Goal: Navigation & Orientation: Understand site structure

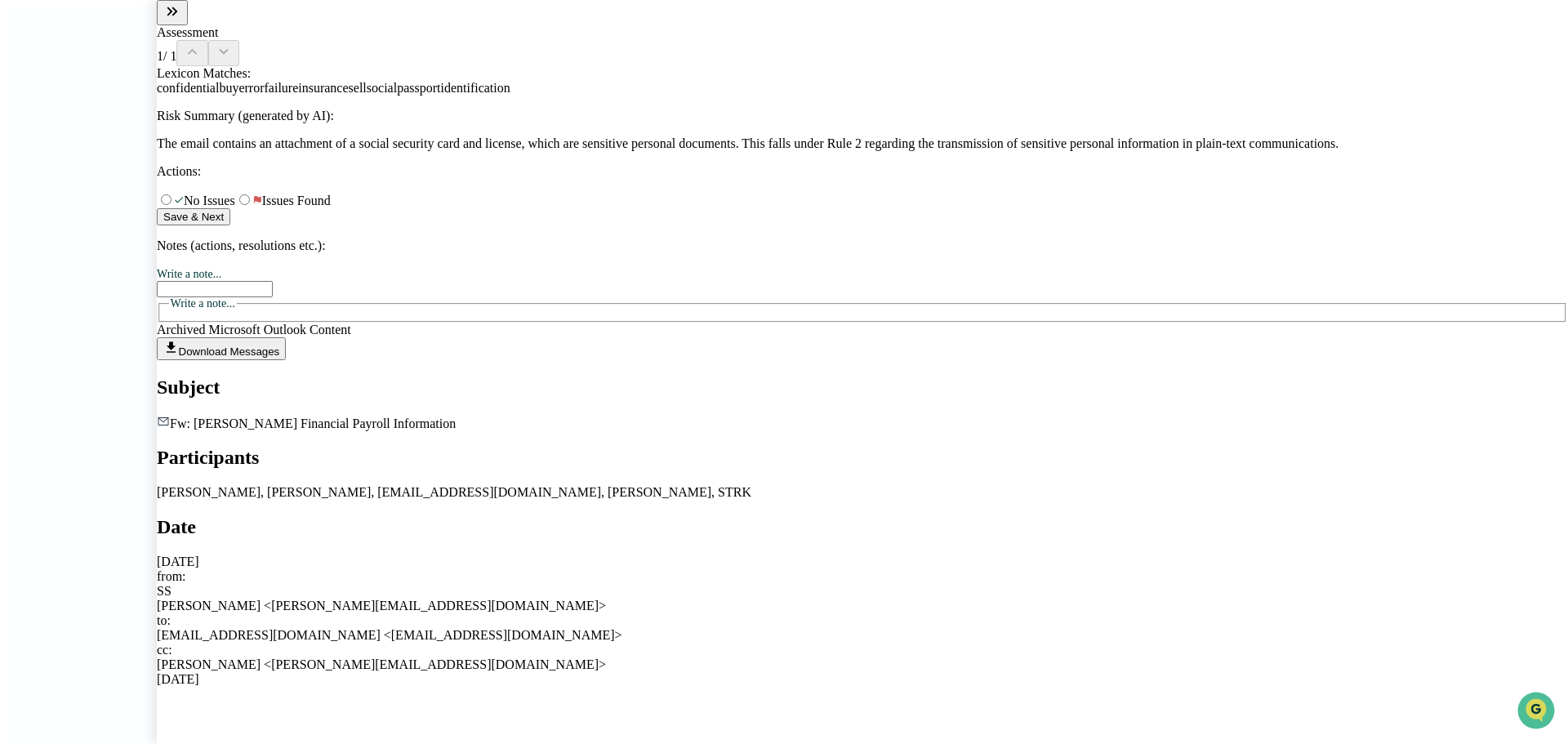
scroll to position [10, 0]
click at [968, 643] on div "cc: [PERSON_NAME] <[PERSON_NAME][EMAIL_ADDRESS][DOMAIN_NAME]>" at bounding box center [862, 657] width 1411 height 30
click at [178, 26] on button "modal" at bounding box center [172, 13] width 31 height 26
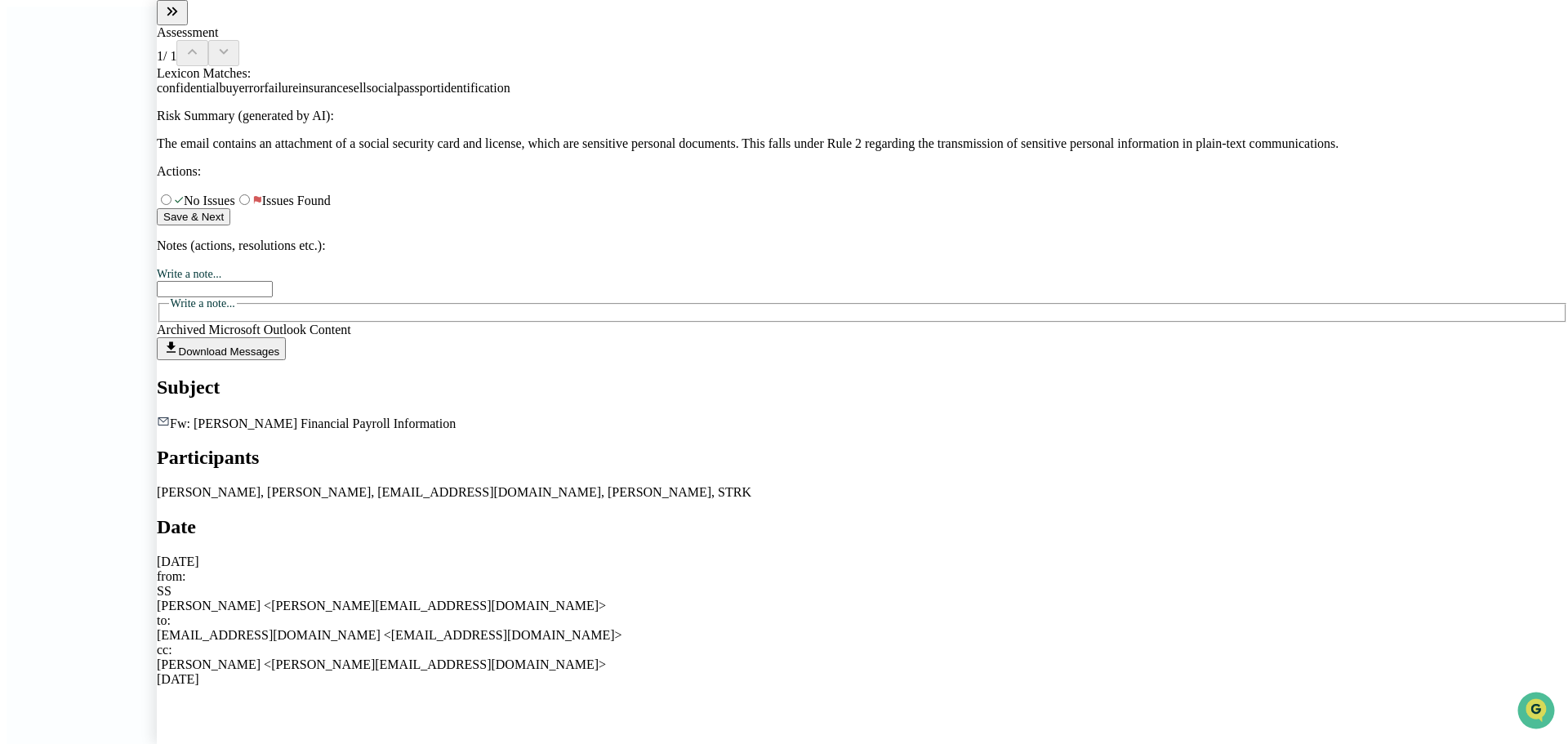
click at [174, 19] on button "modal" at bounding box center [172, 13] width 31 height 26
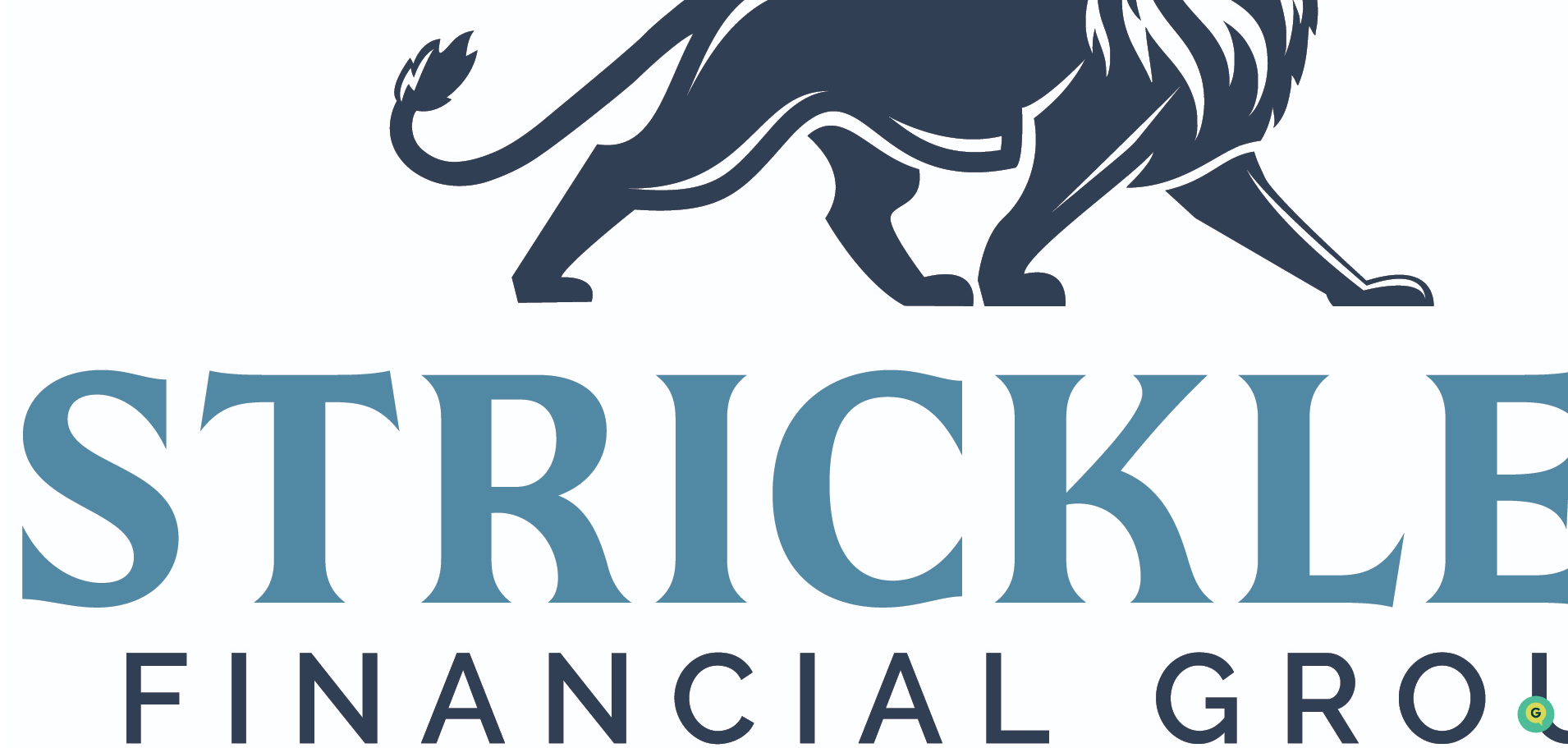
scroll to position [557, 0]
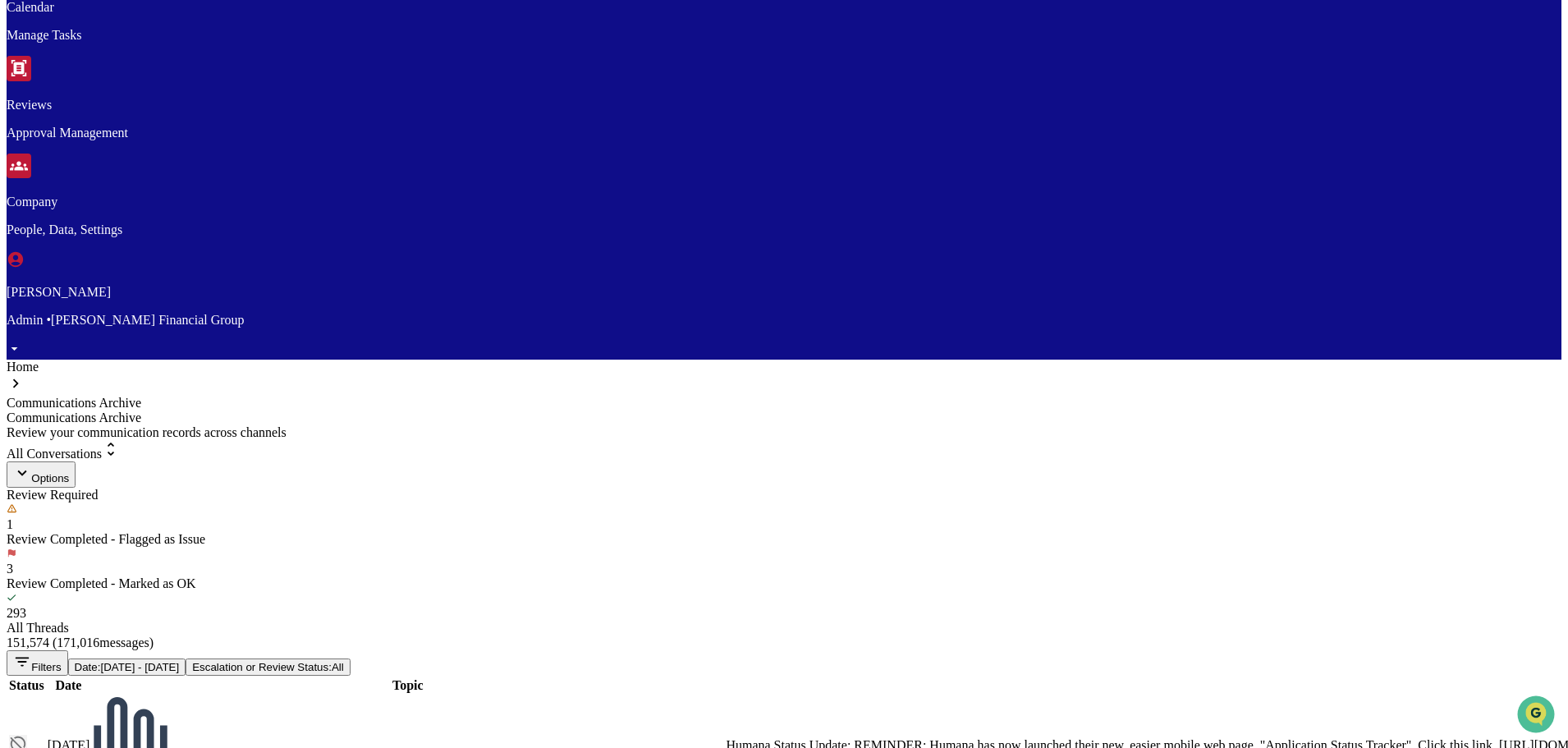
scroll to position [1297, 0]
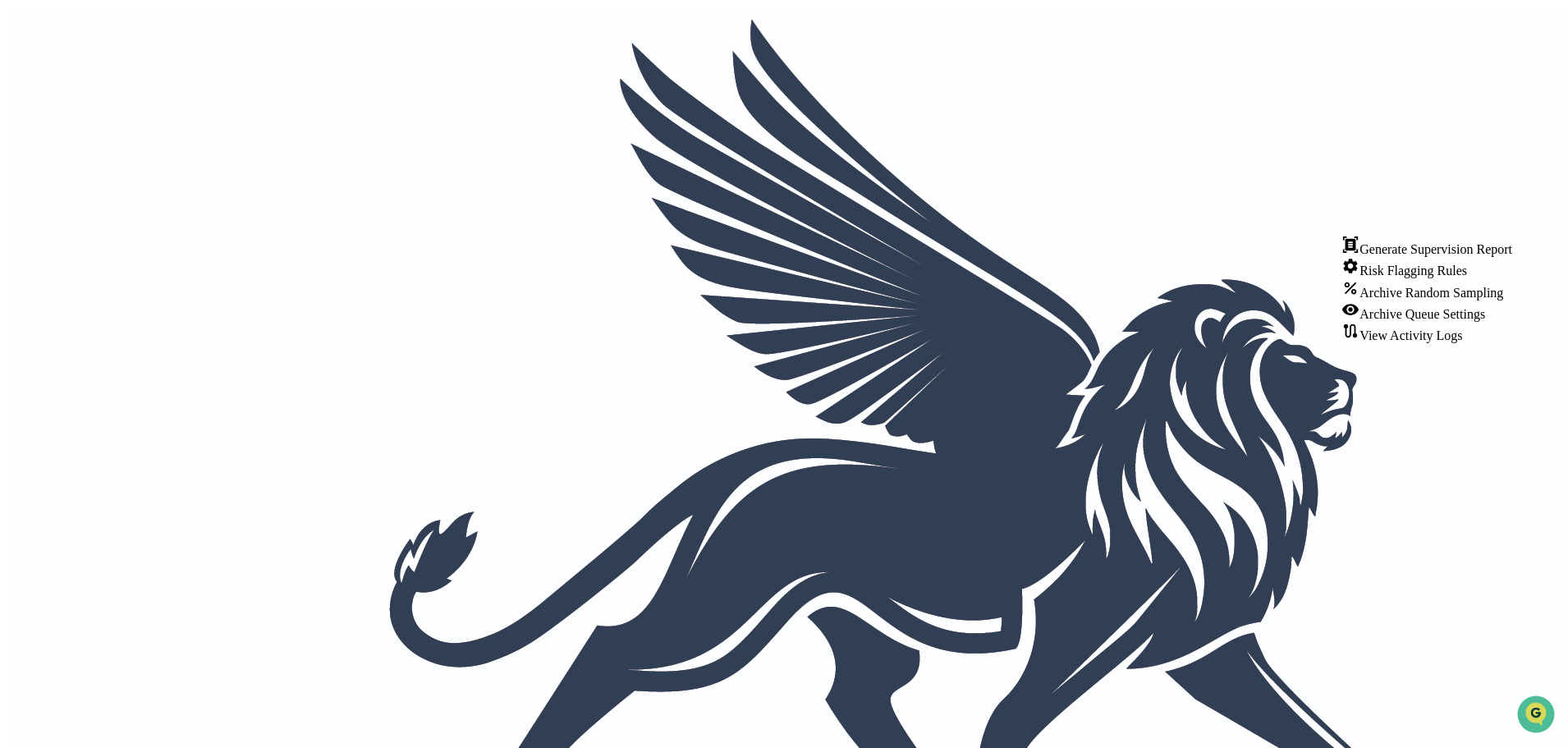
click at [1406, 322] on div "Archive Queue Settings" at bounding box center [1428, 311] width 171 height 21
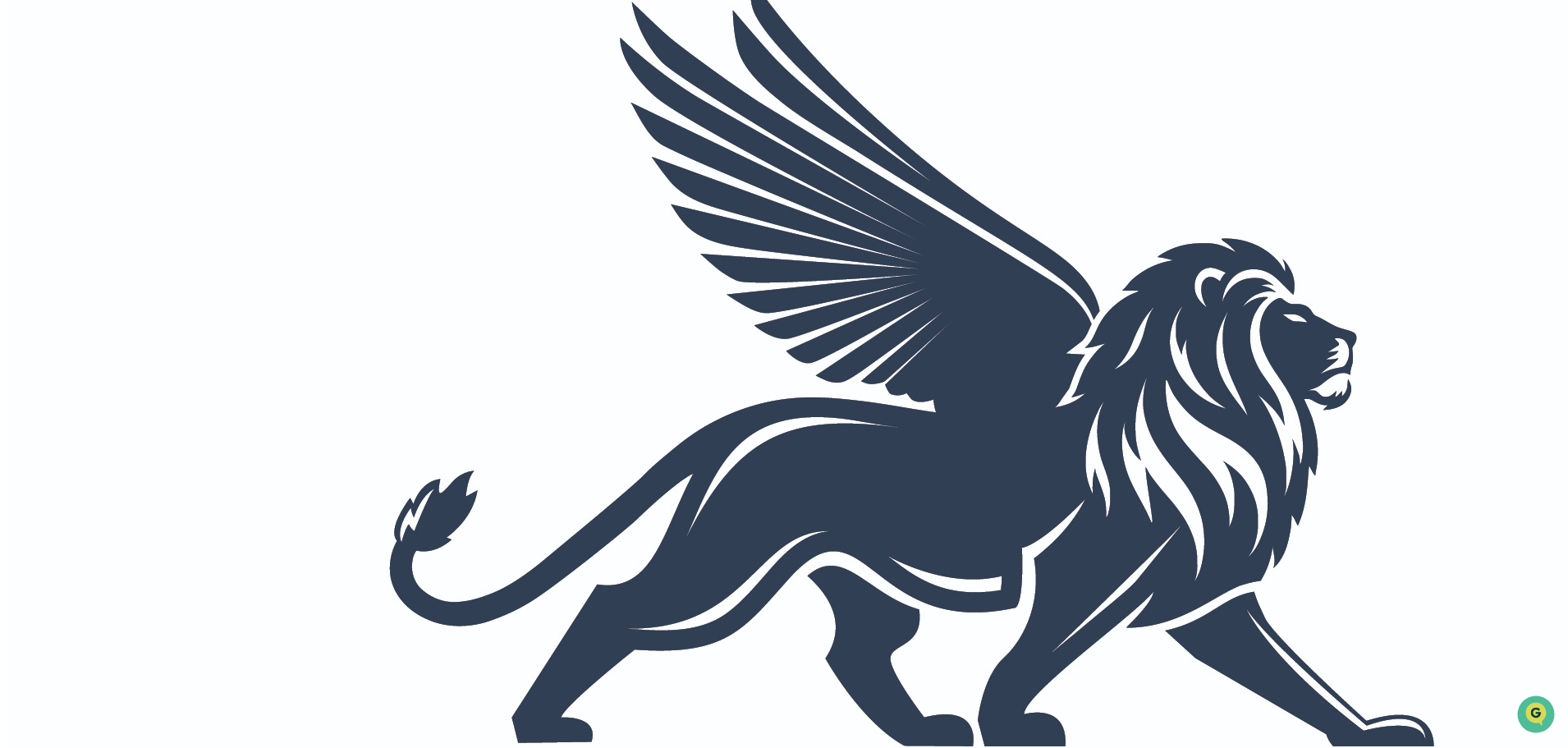
scroll to position [78, 0]
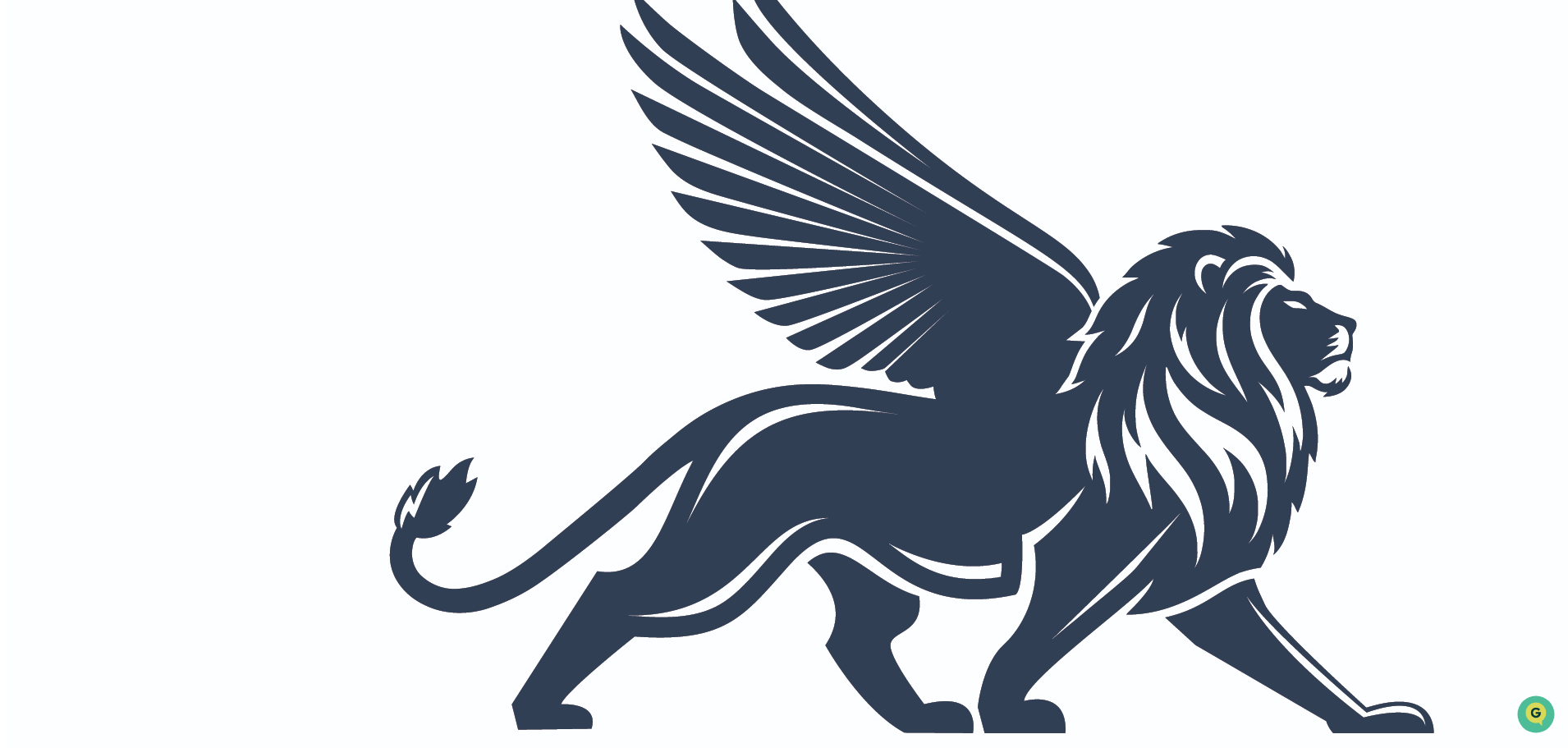
scroll to position [78, 0]
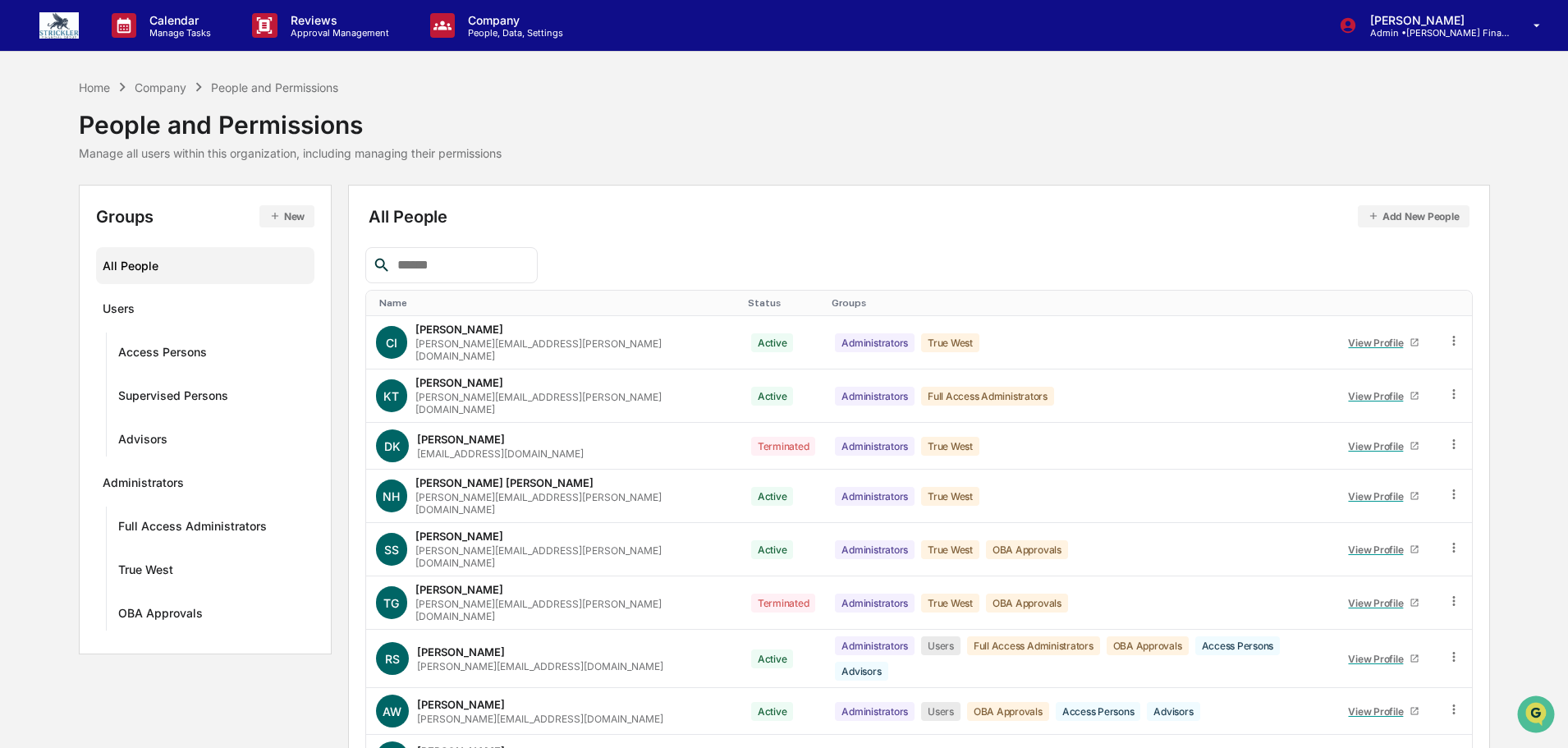
click at [55, 21] on img at bounding box center [59, 25] width 39 height 27
